Goal: Transaction & Acquisition: Purchase product/service

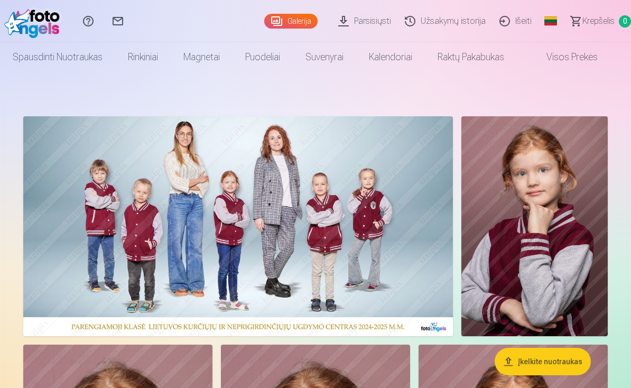
click at [274, 213] on img at bounding box center [238, 226] width 430 height 220
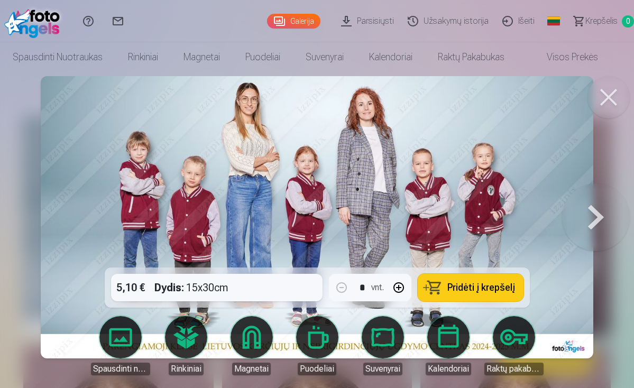
click at [471, 287] on span "Pridėti į krepšelį" at bounding box center [481, 288] width 68 height 10
click at [616, 99] on button at bounding box center [608, 97] width 42 height 42
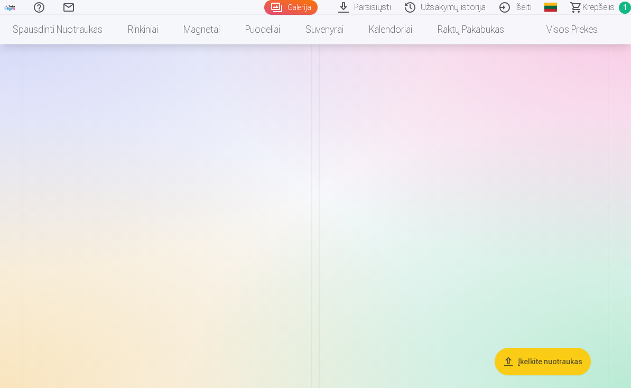
scroll to position [2902, 0]
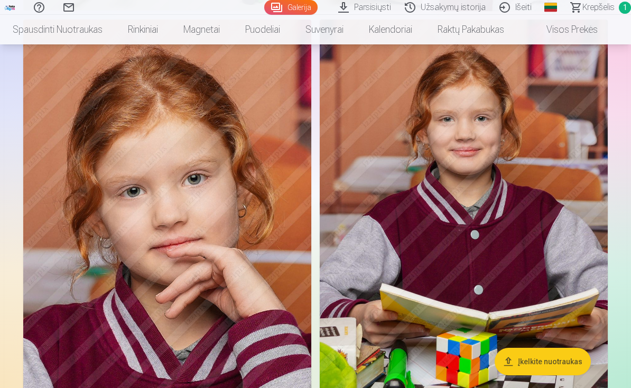
click at [238, 227] on img at bounding box center [167, 236] width 288 height 432
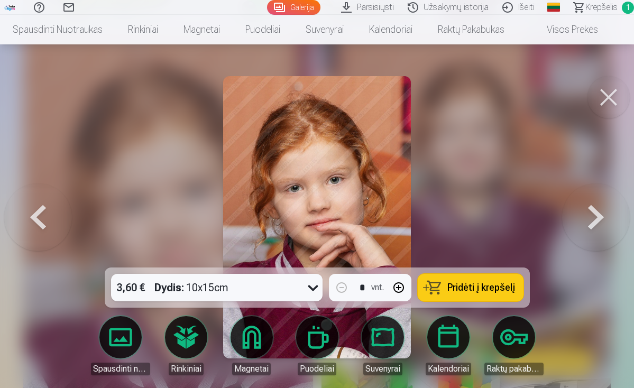
click at [449, 284] on span "Pridėti į krepšelį" at bounding box center [481, 288] width 68 height 10
click at [609, 96] on button at bounding box center [608, 97] width 42 height 42
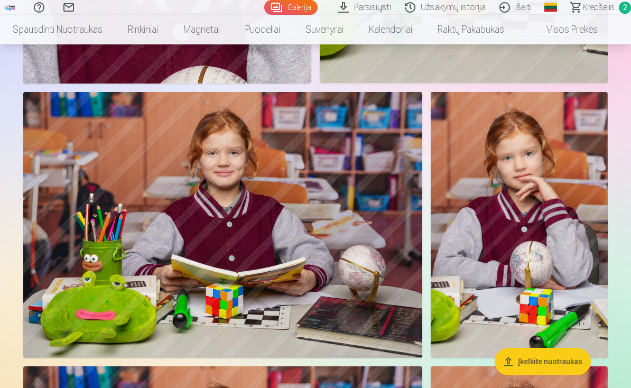
scroll to position [3270, 0]
click at [281, 267] on img at bounding box center [222, 225] width 399 height 266
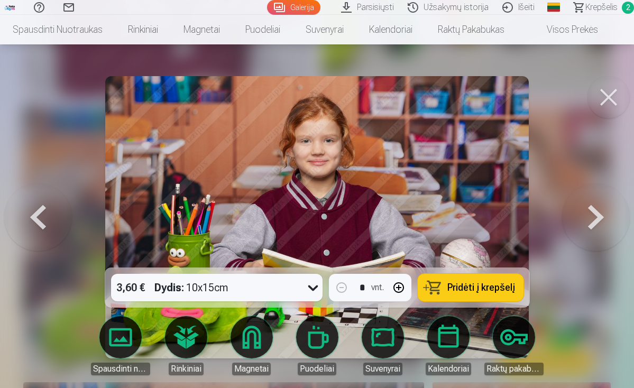
click at [492, 285] on span "Pridėti į krepšelį" at bounding box center [481, 288] width 68 height 10
click at [609, 106] on button at bounding box center [608, 97] width 42 height 42
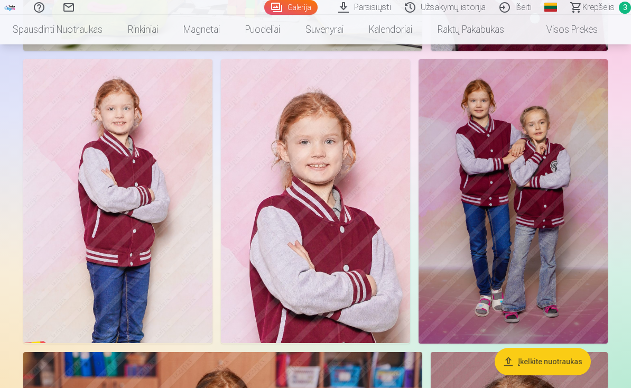
scroll to position [2280, 0]
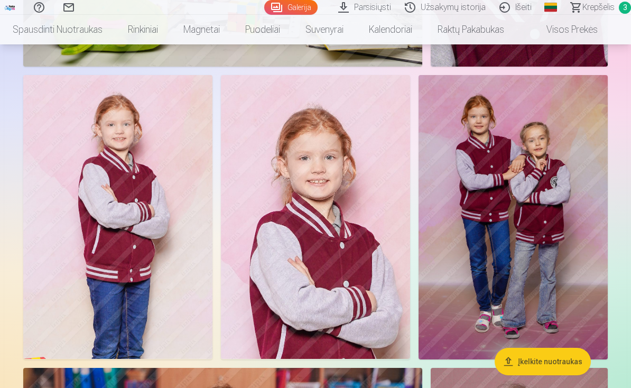
click at [336, 264] on img at bounding box center [315, 217] width 189 height 284
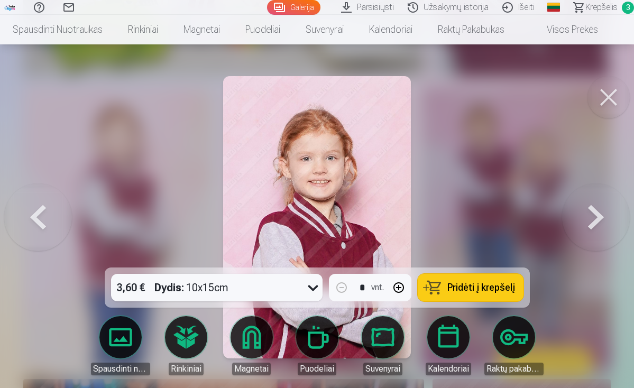
click at [448, 281] on button "Pridėti į krepšelį" at bounding box center [470, 287] width 106 height 27
click at [608, 97] on button at bounding box center [608, 97] width 42 height 42
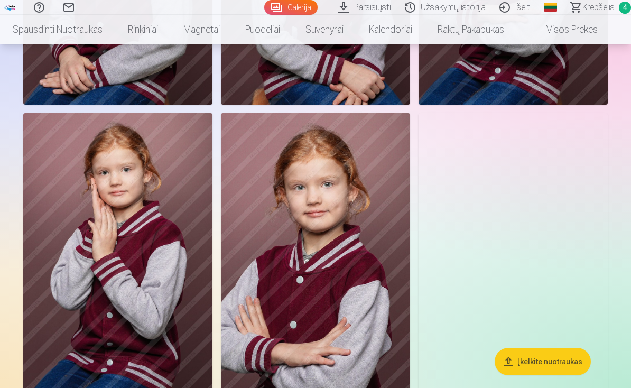
scroll to position [1674, 0]
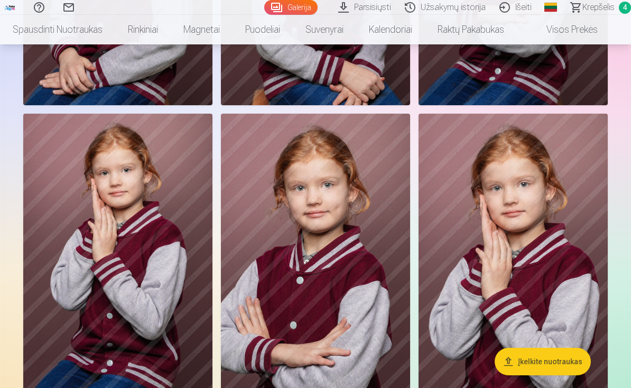
click at [608, 10] on span "Krepšelis" at bounding box center [598, 7] width 32 height 13
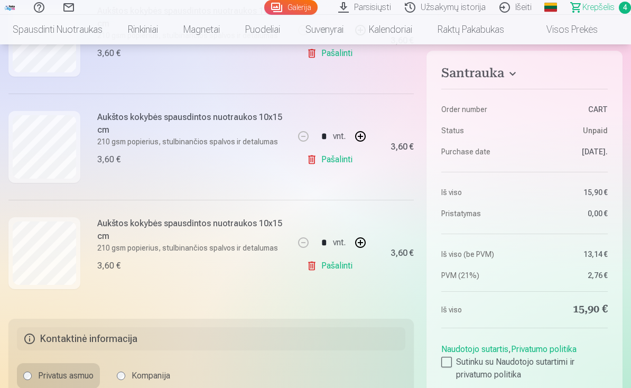
scroll to position [380, 0]
click at [322, 263] on link "Pašalinti" at bounding box center [331, 264] width 50 height 21
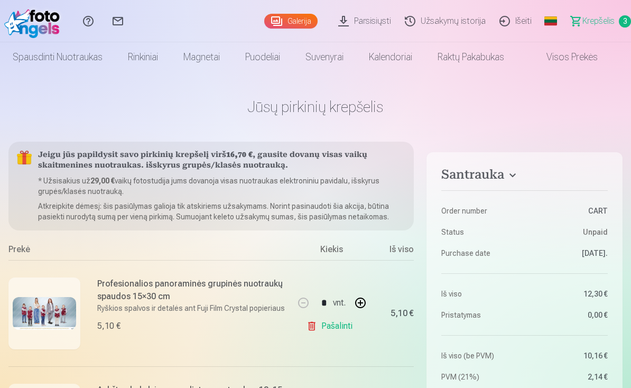
scroll to position [0, 0]
click at [299, 22] on link "Galerija" at bounding box center [290, 21] width 53 height 15
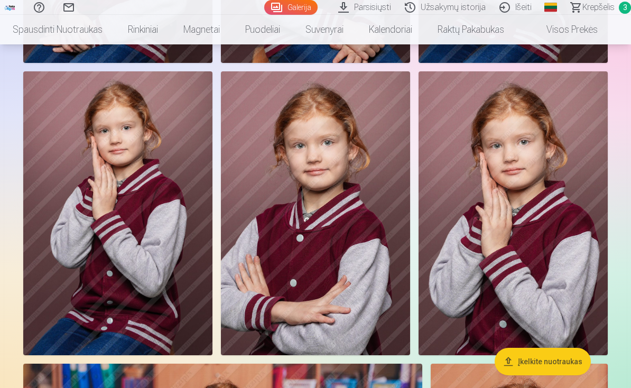
scroll to position [1718, 0]
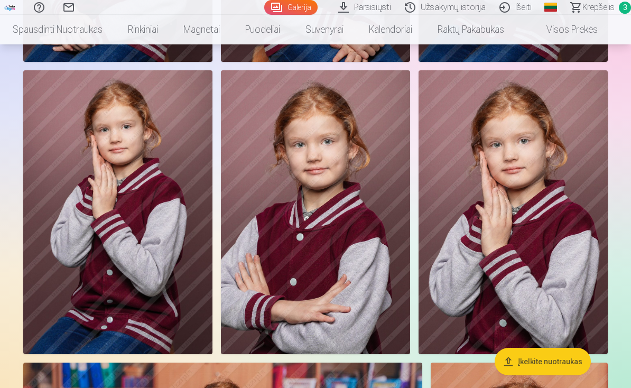
click at [325, 263] on img at bounding box center [315, 212] width 189 height 284
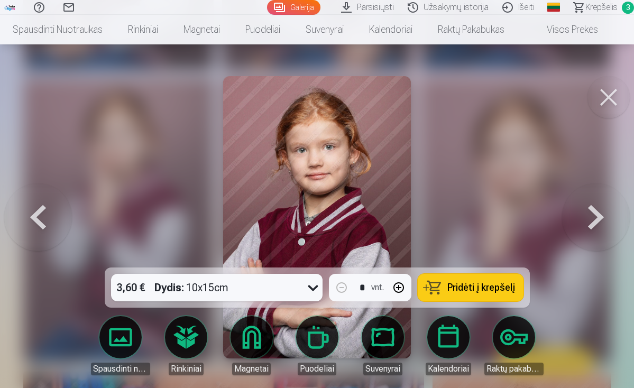
click at [444, 283] on button "Pridėti į krepšelį" at bounding box center [470, 287] width 106 height 27
click at [613, 89] on button at bounding box center [608, 97] width 42 height 42
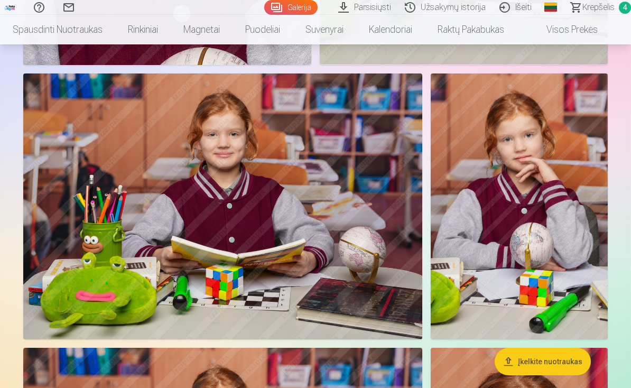
scroll to position [3365, 0]
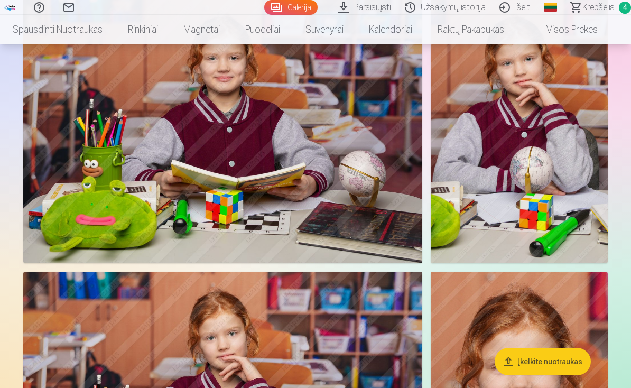
click at [597, 12] on span "Krepšelis" at bounding box center [598, 7] width 32 height 13
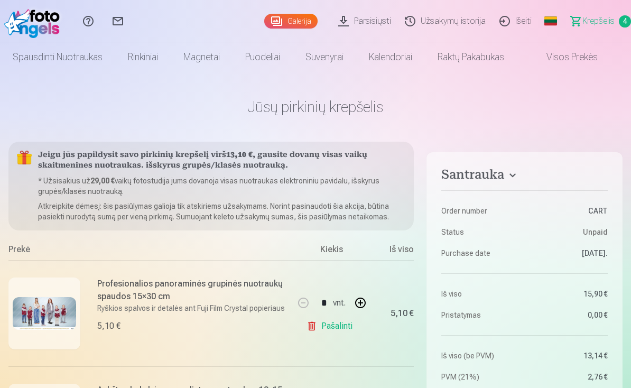
click at [290, 26] on link "Galerija" at bounding box center [290, 21] width 53 height 15
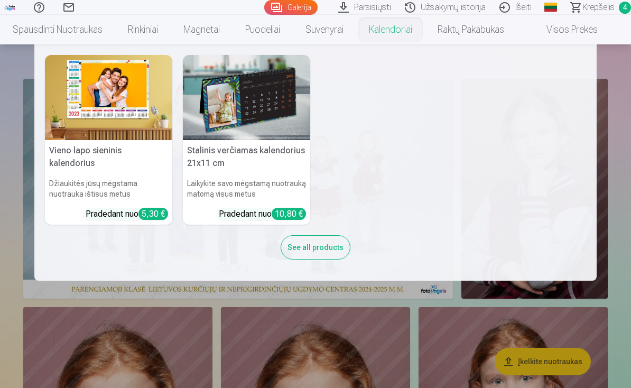
scroll to position [150, 0]
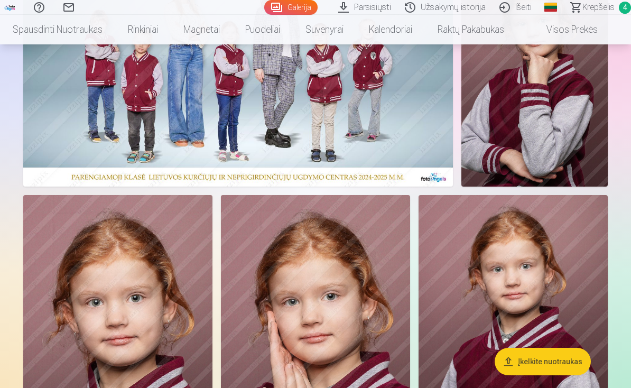
click at [397, 328] on img at bounding box center [315, 337] width 189 height 284
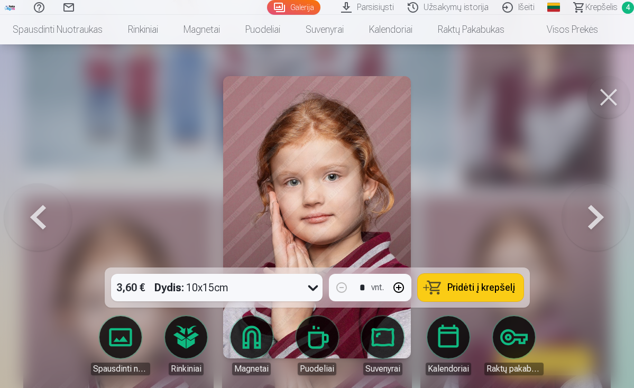
click at [610, 102] on button at bounding box center [608, 97] width 42 height 42
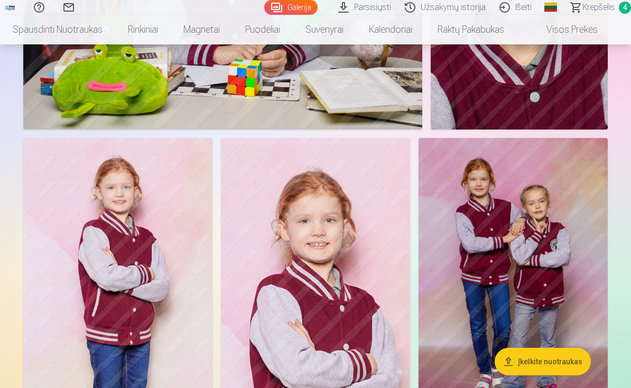
scroll to position [2280, 0]
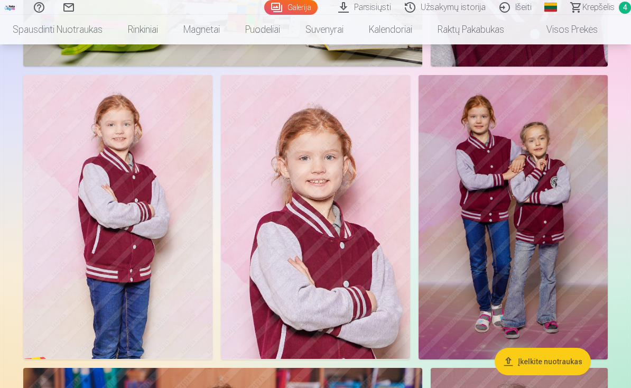
click at [522, 239] on img at bounding box center [512, 217] width 189 height 284
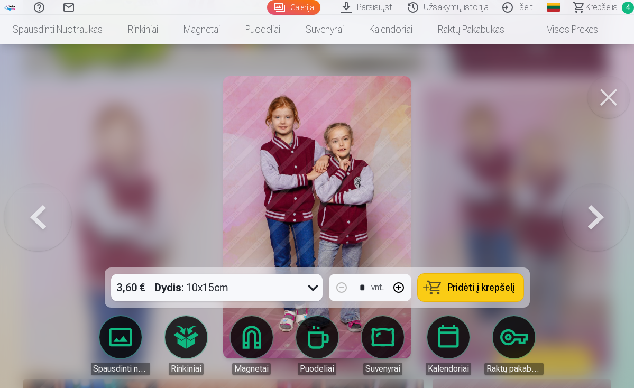
click at [483, 286] on span "Pridėti į krepšelį" at bounding box center [481, 288] width 68 height 10
click at [612, 100] on button at bounding box center [608, 97] width 42 height 42
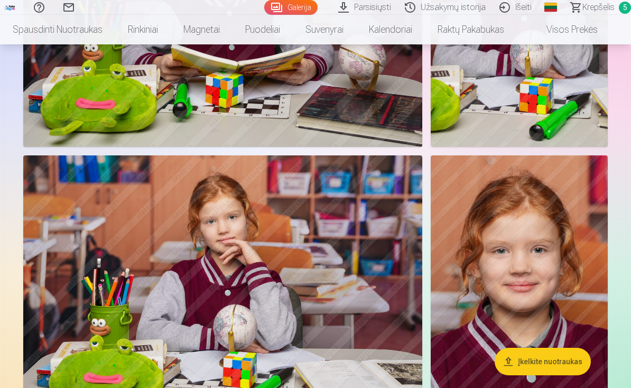
scroll to position [3167, 0]
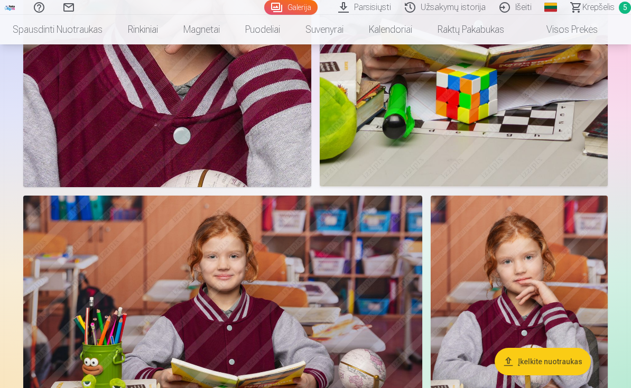
click at [601, 7] on span "Krepšelis" at bounding box center [598, 7] width 32 height 13
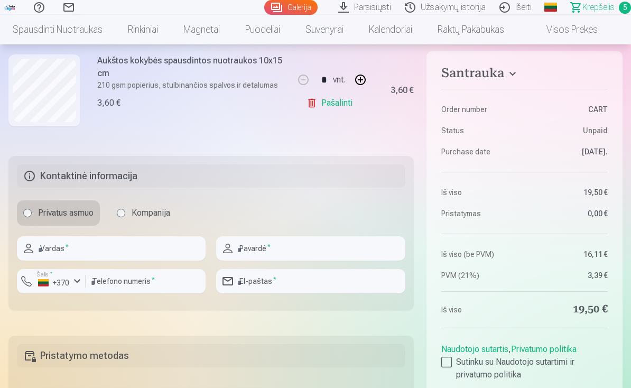
scroll to position [706, 0]
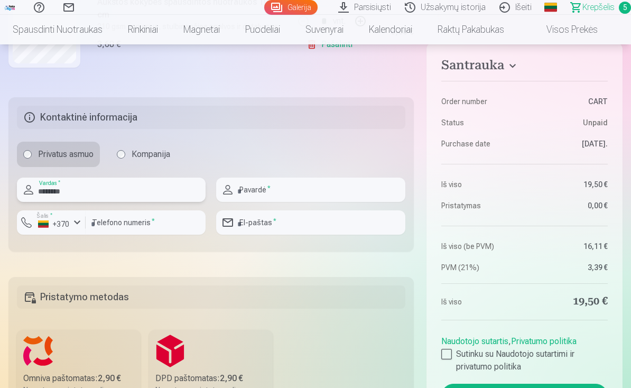
type input "********"
type input "**********"
click at [106, 220] on input "number" at bounding box center [146, 222] width 120 height 24
type input "********"
click at [233, 226] on div "El-paštas *" at bounding box center [310, 222] width 189 height 24
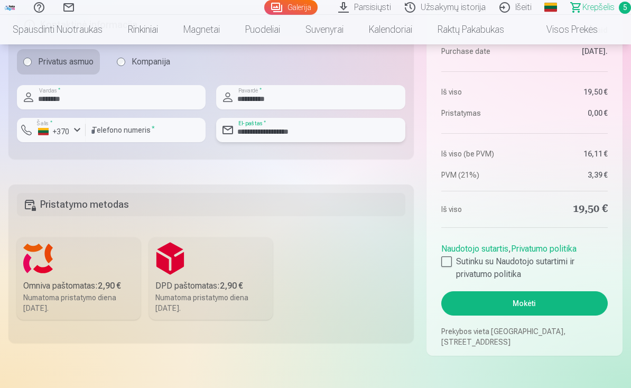
scroll to position [803, 0]
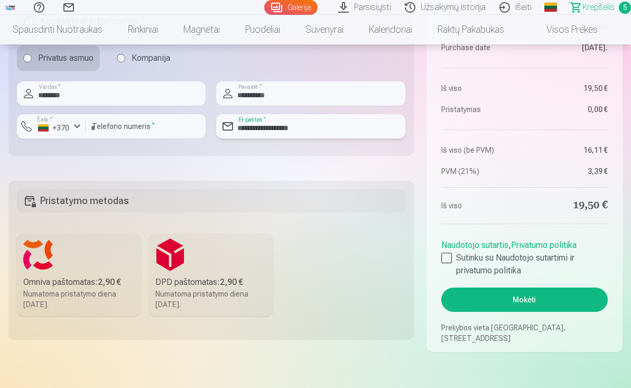
type input "**********"
click at [72, 294] on div "Numatoma pristatymo diena [DATE]." at bounding box center [78, 299] width 111 height 21
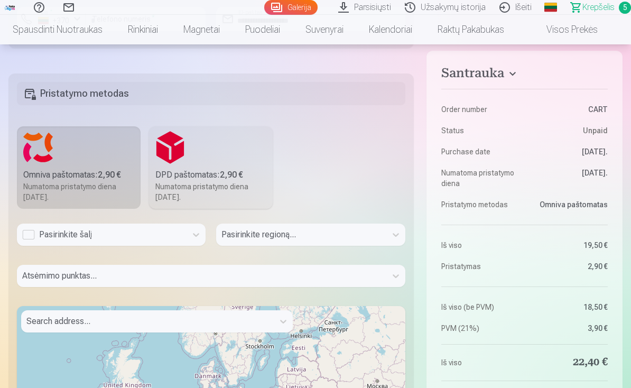
scroll to position [923, 0]
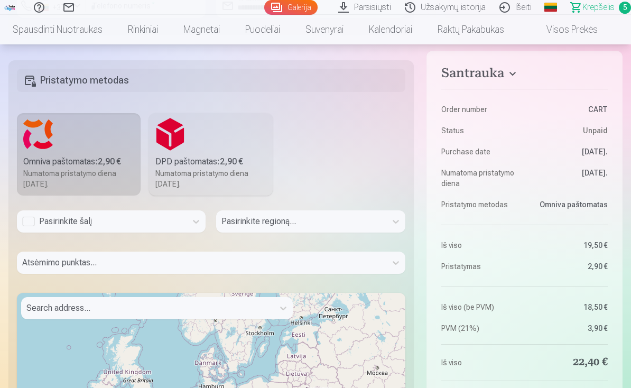
click at [98, 221] on div "Pasirinkite šalį" at bounding box center [101, 221] width 159 height 13
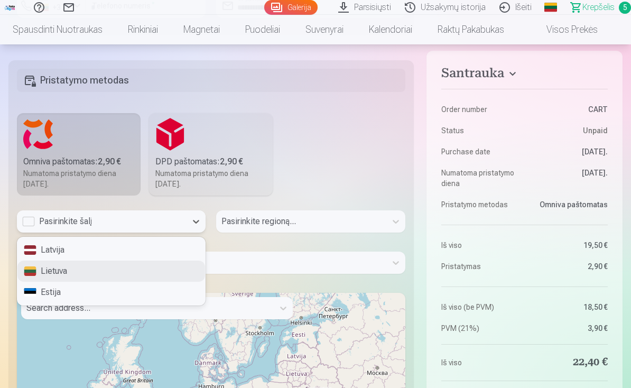
click at [72, 268] on div "Lietuva" at bounding box center [111, 271] width 188 height 21
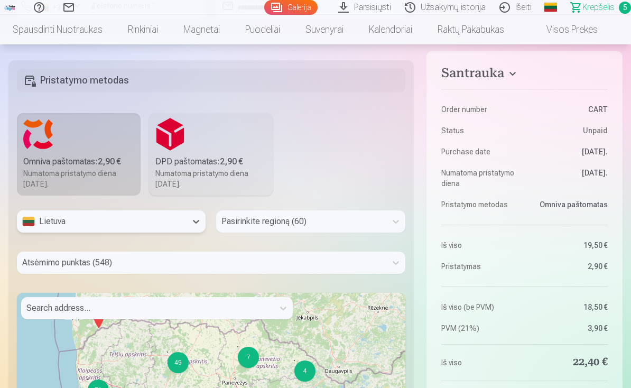
click at [247, 220] on div "Pasirinkite regioną (60)" at bounding box center [310, 225] width 189 height 31
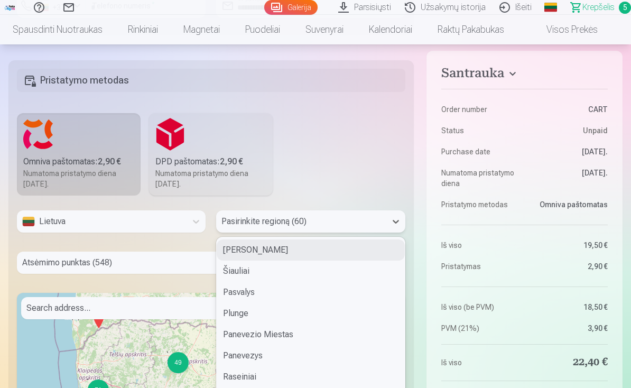
scroll to position [936, 0]
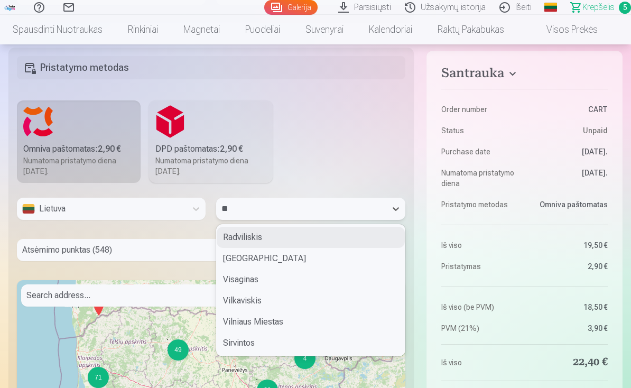
type input "***"
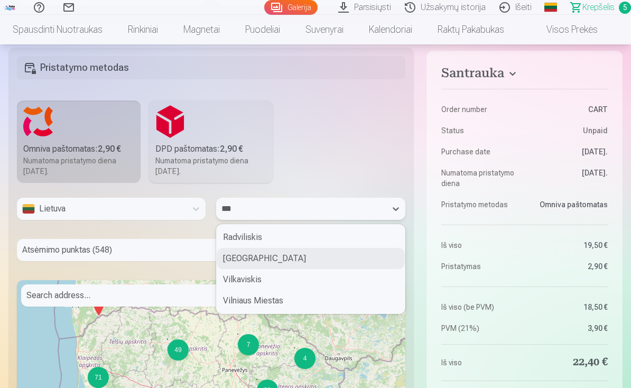
click at [245, 259] on div "[GEOGRAPHIC_DATA]" at bounding box center [311, 258] width 188 height 21
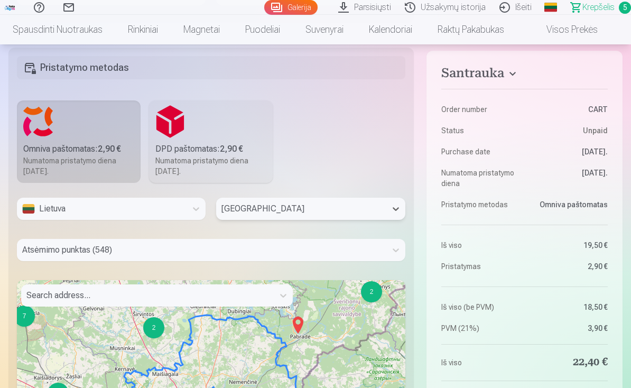
click at [128, 247] on div "Atsėmimo punktas (548)" at bounding box center [211, 250] width 388 height 22
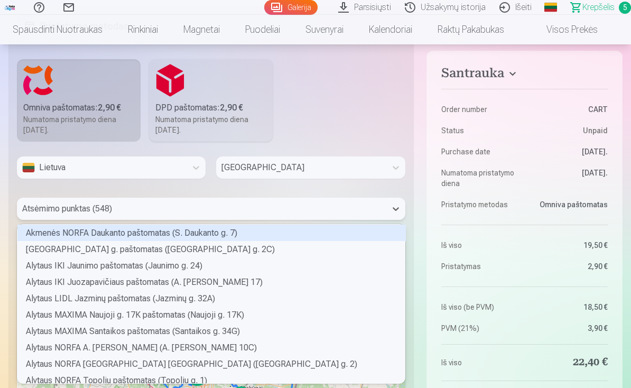
scroll to position [156, 384]
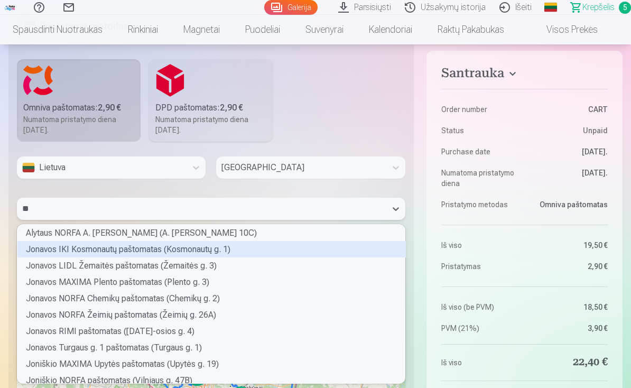
type input "*"
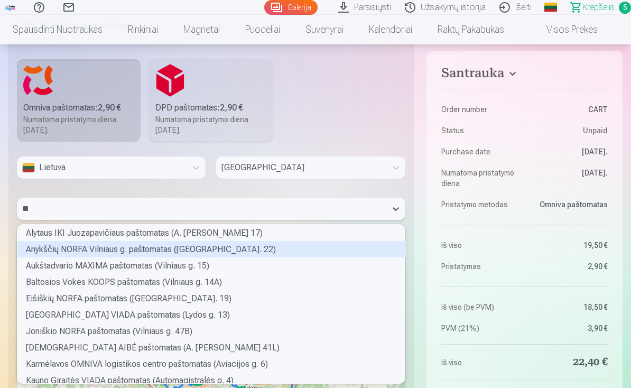
type input "*"
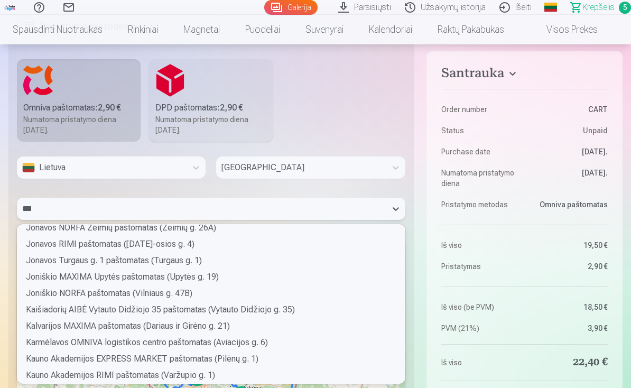
scroll to position [120, 0]
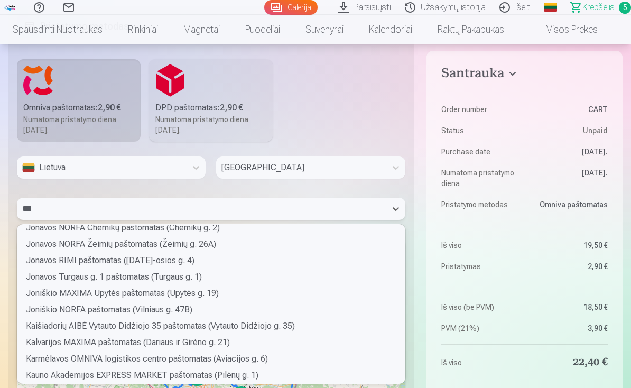
type input "****"
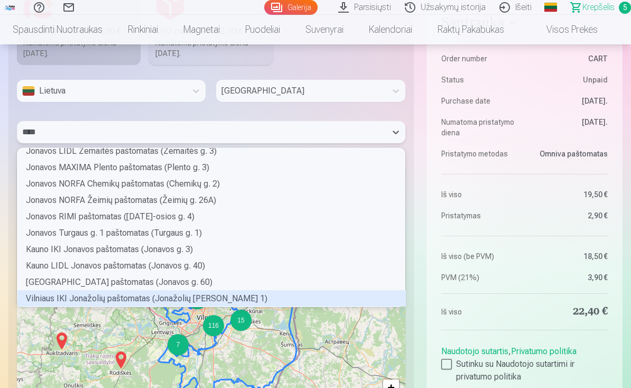
scroll to position [0, 0]
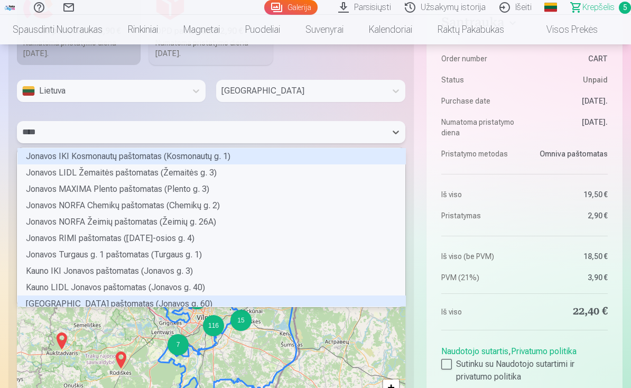
click at [108, 297] on div "[GEOGRAPHIC_DATA] paštomatas (Jonavos g. 60)" at bounding box center [211, 303] width 388 height 16
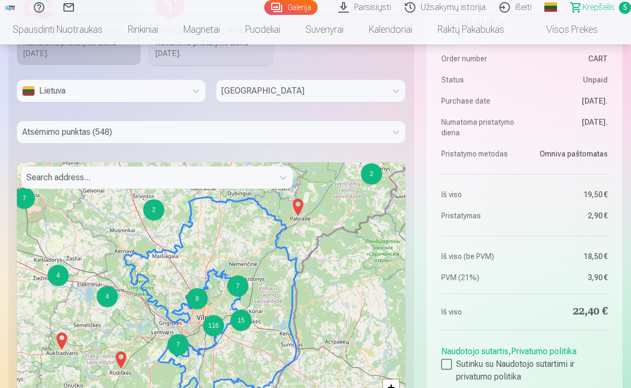
click at [188, 128] on div at bounding box center [201, 132] width 359 height 15
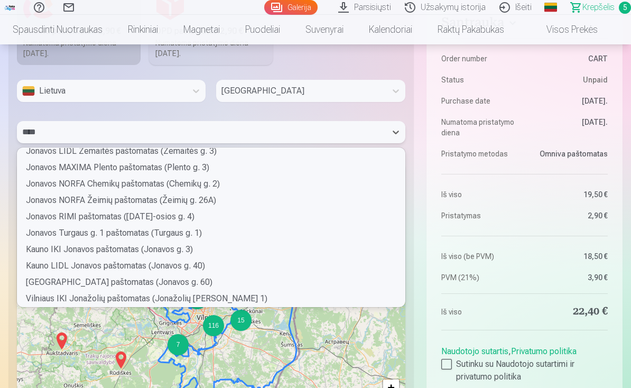
click at [109, 297] on div "Jonavos IKI Kosmonautų paštomatas (Kosmonautų g. 1) Jonavos LIDL Žemaitės pašto…" at bounding box center [211, 227] width 388 height 159
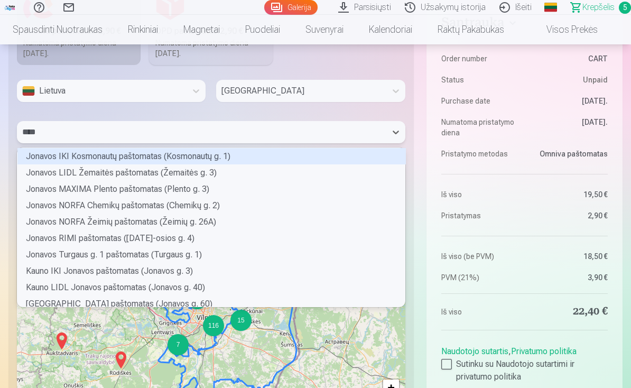
type input "*****"
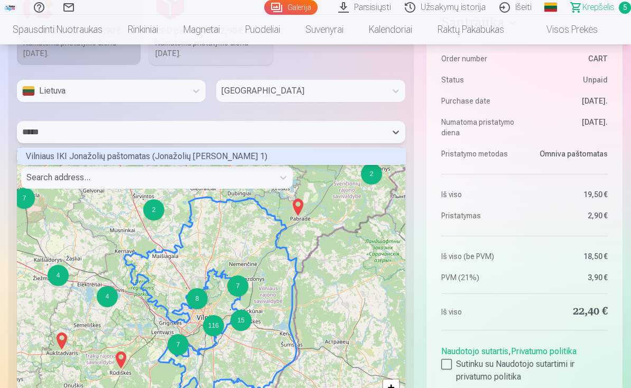
click at [78, 155] on div "Vilniaus IKI Jonažolių paštomatas (Jonažolių [PERSON_NAME] 1)" at bounding box center [211, 156] width 388 height 16
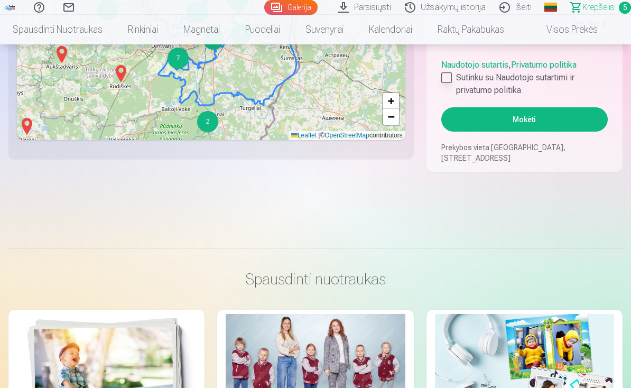
click at [446, 78] on div at bounding box center [446, 77] width 11 height 11
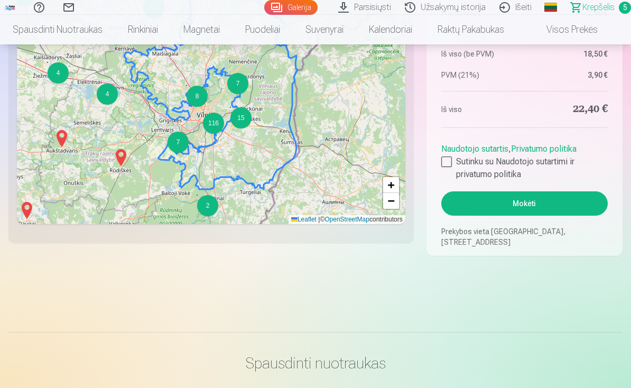
click at [501, 202] on button "Mokėti" at bounding box center [524, 203] width 166 height 24
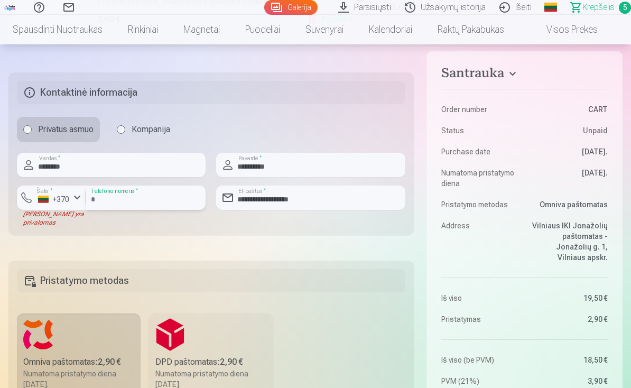
click at [135, 200] on input "********" at bounding box center [146, 197] width 120 height 24
type input "*"
type input "********"
click at [206, 236] on div "Santrauka Order number CART Status Unpaid Purchase date [DATE]. Numatoma prista…" at bounding box center [315, 99] width 614 height 1379
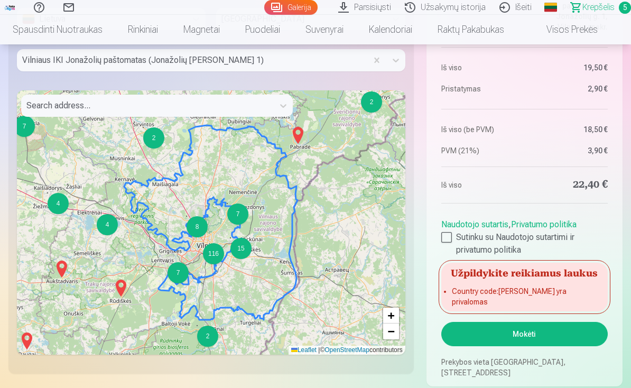
click at [508, 340] on button "Mokėti" at bounding box center [524, 334] width 166 height 24
click at [516, 333] on button "Mokėti" at bounding box center [524, 334] width 166 height 24
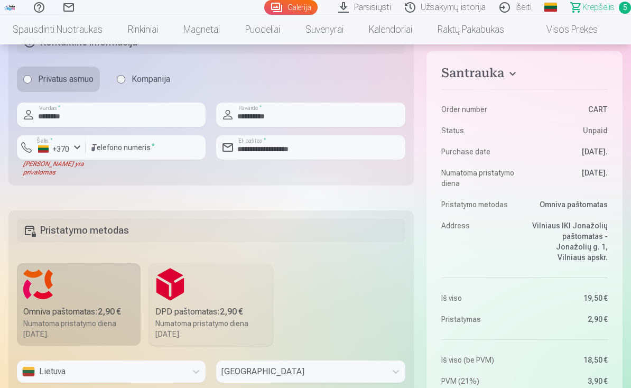
click at [70, 153] on button "Šalis * +370" at bounding box center [51, 147] width 69 height 24
click at [66, 174] on li "+370 [GEOGRAPHIC_DATA]" at bounding box center [99, 172] width 153 height 21
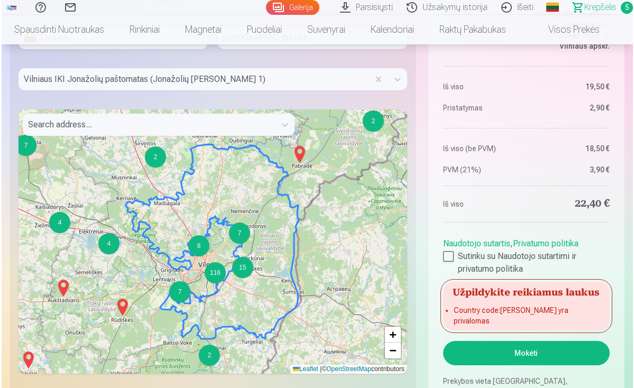
scroll to position [1118, 0]
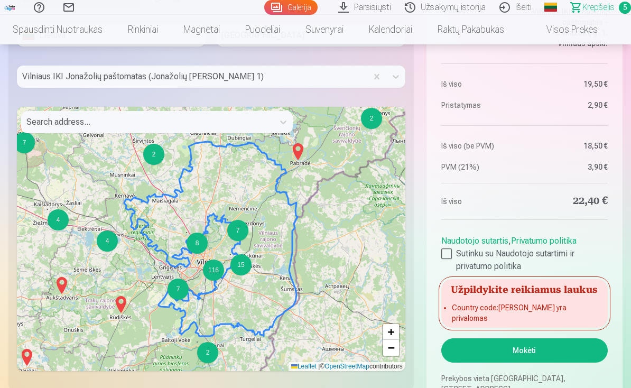
click at [509, 352] on button "Mokėti" at bounding box center [524, 350] width 166 height 24
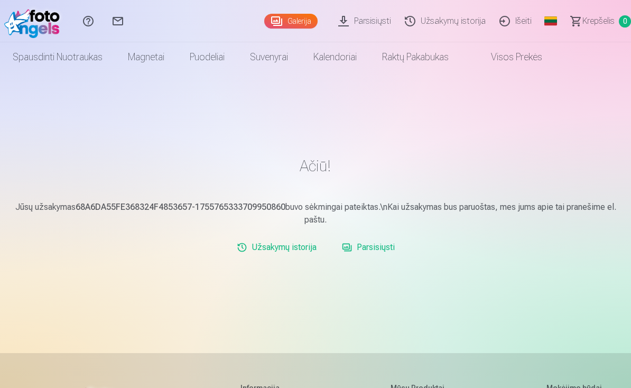
click at [526, 16] on link "Išeiti" at bounding box center [517, 21] width 46 height 42
